Goal: Task Accomplishment & Management: Complete application form

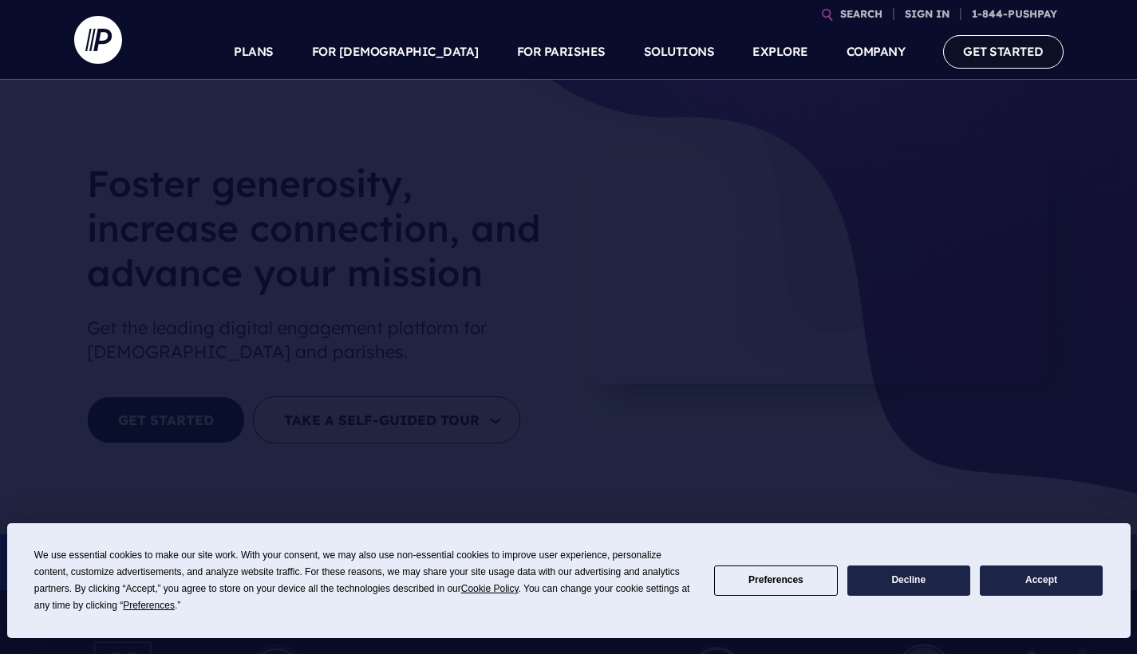
click at [1008, 49] on link "GET STARTED" at bounding box center [1003, 51] width 120 height 33
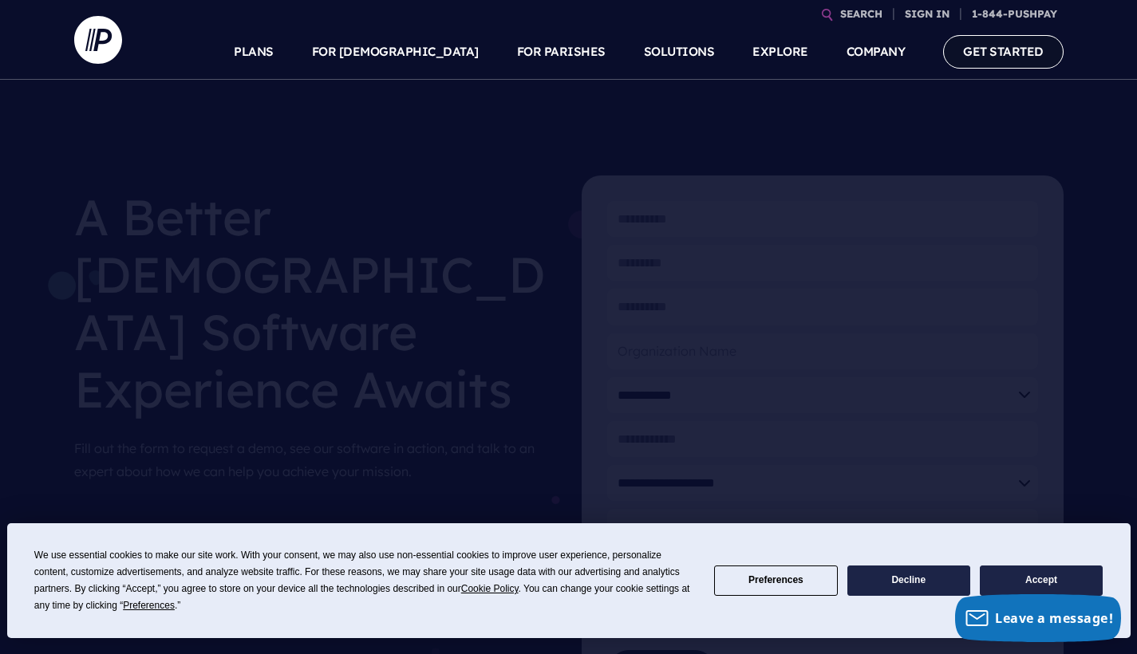
click at [1009, 61] on link "GET STARTED" at bounding box center [1003, 51] width 120 height 33
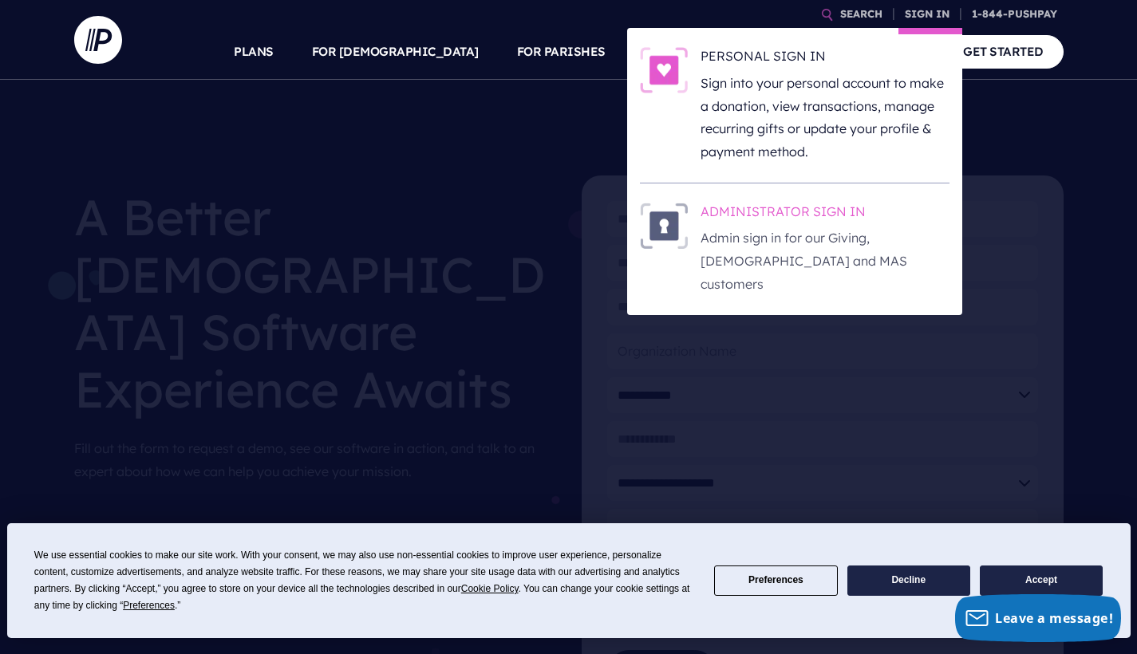
click at [786, 216] on h6 "ADMINISTRATOR SIGN IN" at bounding box center [824, 215] width 249 height 24
